Goal: Information Seeking & Learning: Learn about a topic

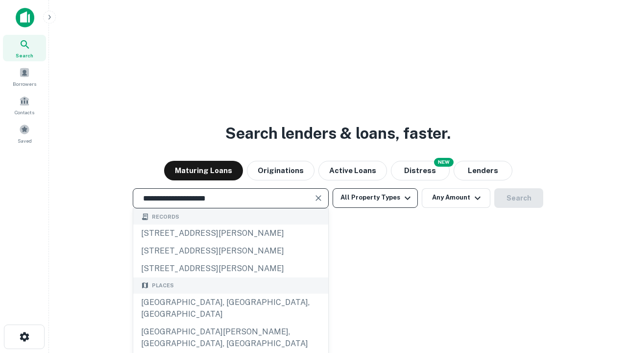
click at [230, 323] on div "Santa Monica, CA, USA" at bounding box center [230, 308] width 195 height 29
type input "**********"
click at [376, 198] on button "All Property Types" at bounding box center [375, 198] width 85 height 20
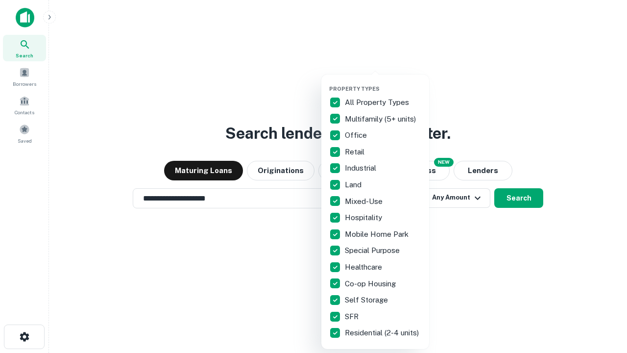
click at [383, 82] on button "button" at bounding box center [383, 82] width 108 height 0
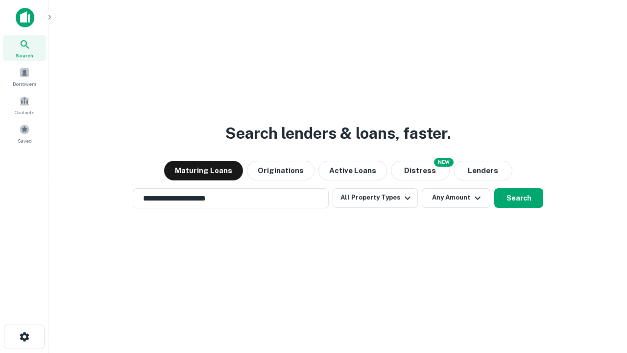
scroll to position [15, 0]
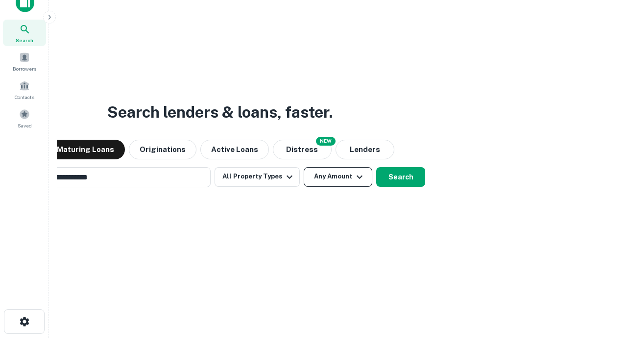
click at [304, 167] on button "Any Amount" at bounding box center [338, 177] width 69 height 20
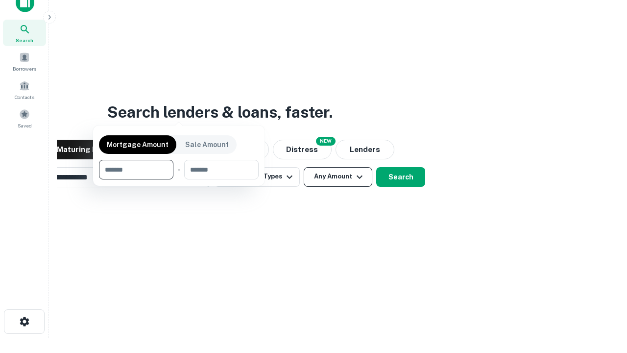
scroll to position [16, 0]
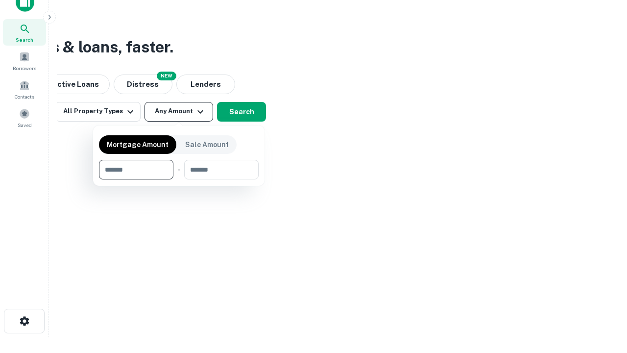
type input "*******"
click at [179, 179] on button "button" at bounding box center [179, 179] width 160 height 0
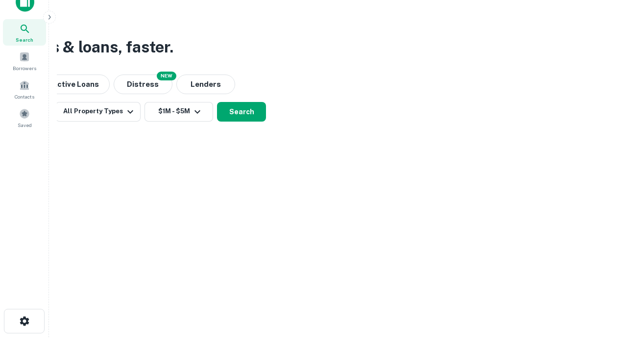
scroll to position [15, 0]
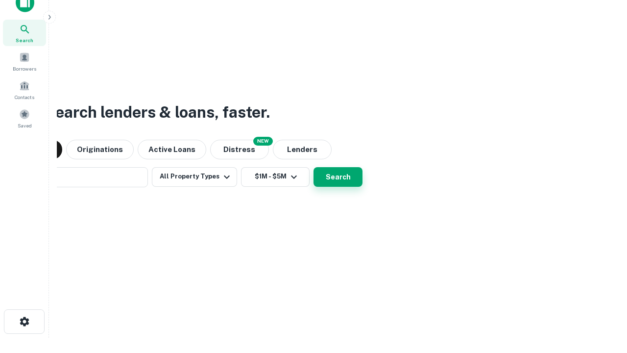
click at [314, 167] on button "Search" at bounding box center [338, 177] width 49 height 20
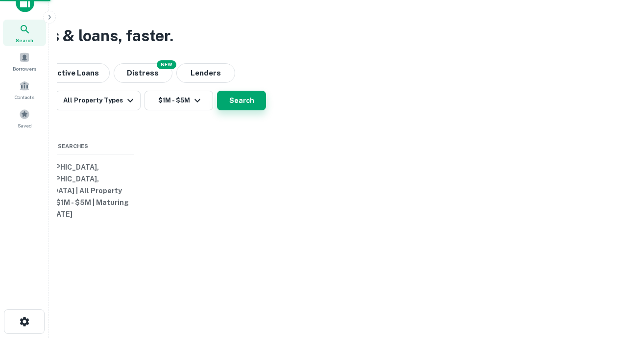
scroll to position [16, 0]
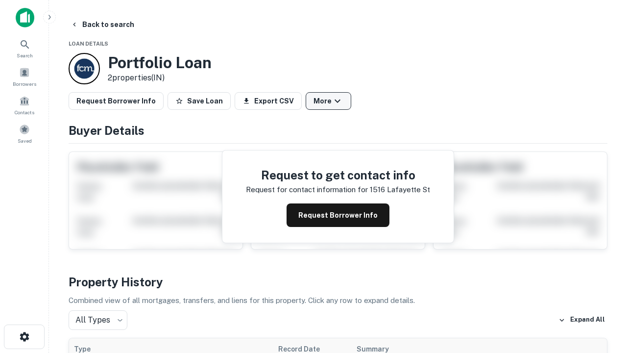
click at [328, 101] on button "More" at bounding box center [329, 101] width 46 height 18
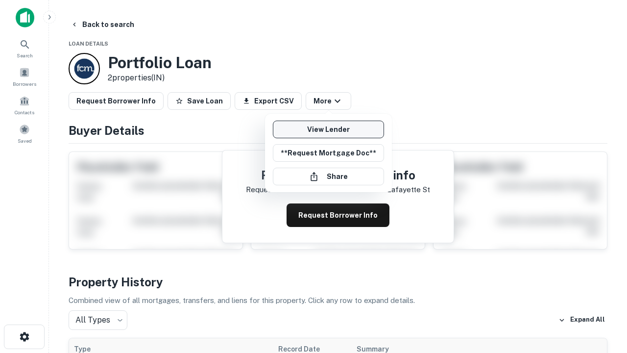
click at [328, 129] on link "View Lender" at bounding box center [328, 130] width 111 height 18
